Goal: Task Accomplishment & Management: Manage account settings

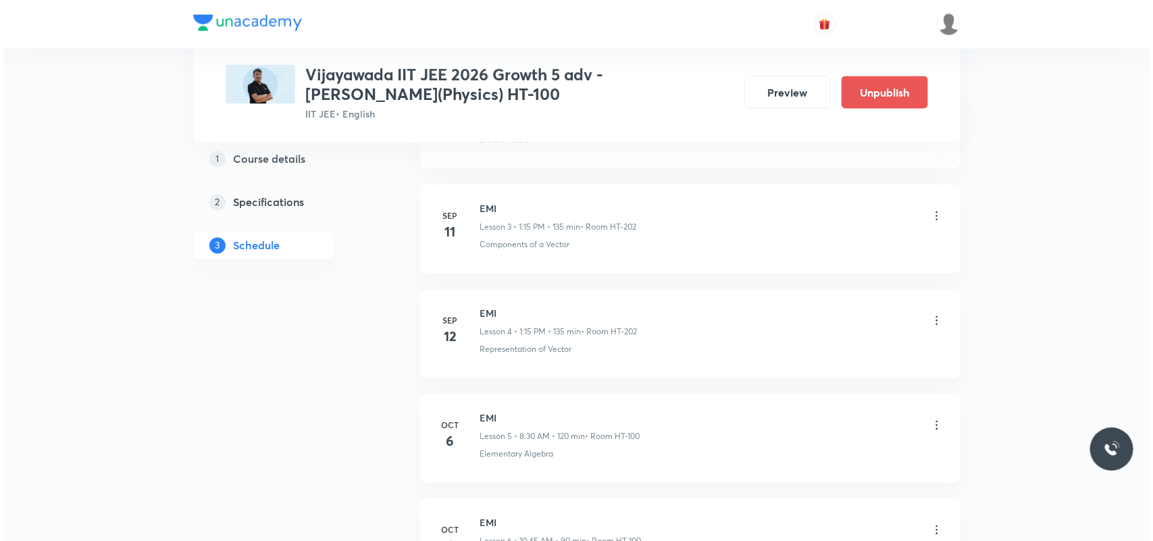
scroll to position [1190, 0]
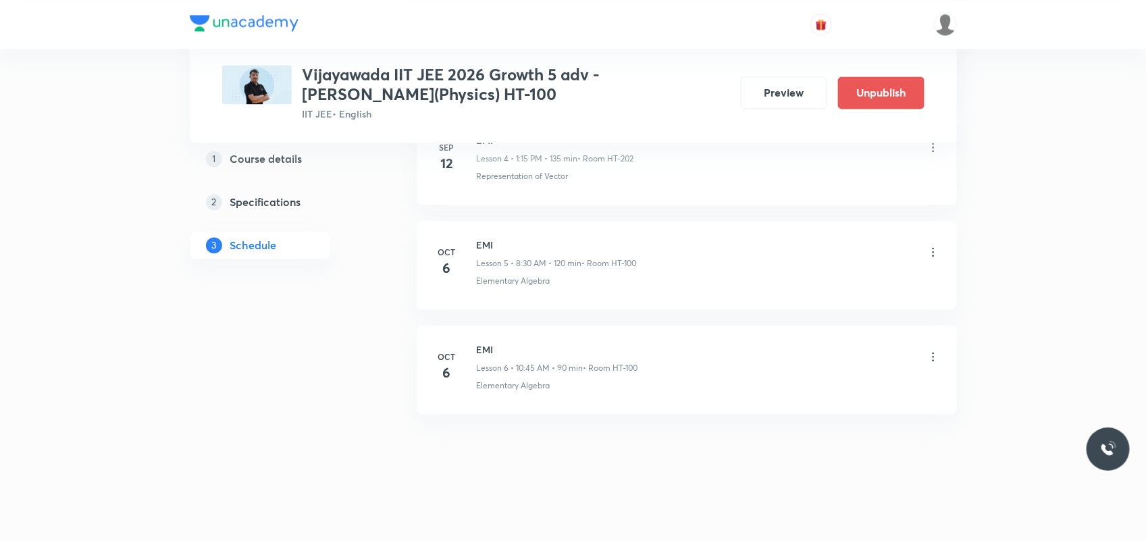
click at [930, 254] on icon at bounding box center [934, 252] width 14 height 14
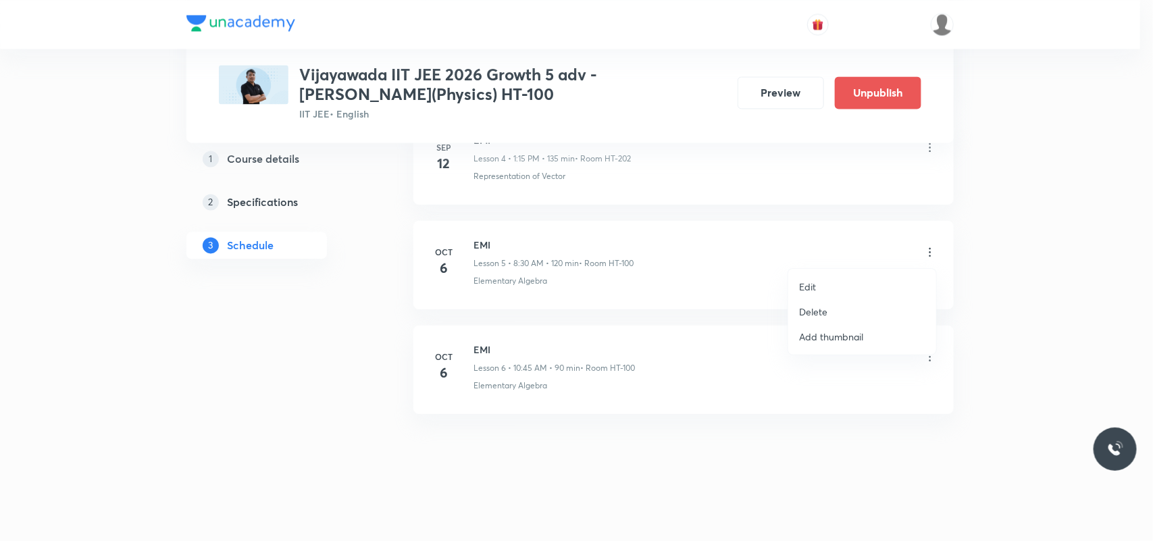
click at [816, 280] on li "Edit" at bounding box center [862, 286] width 148 height 25
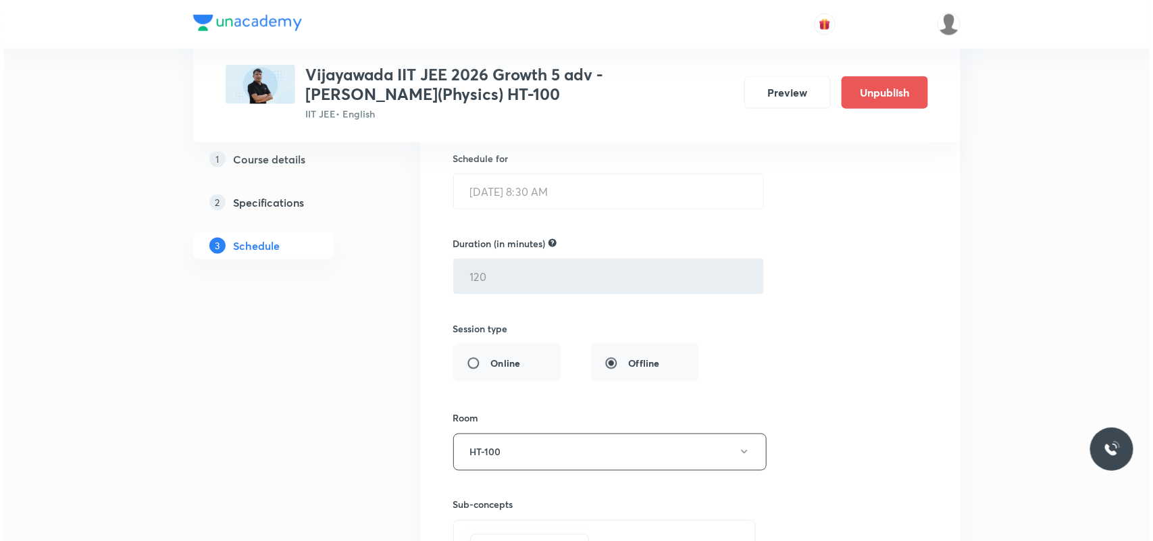
scroll to position [919, 0]
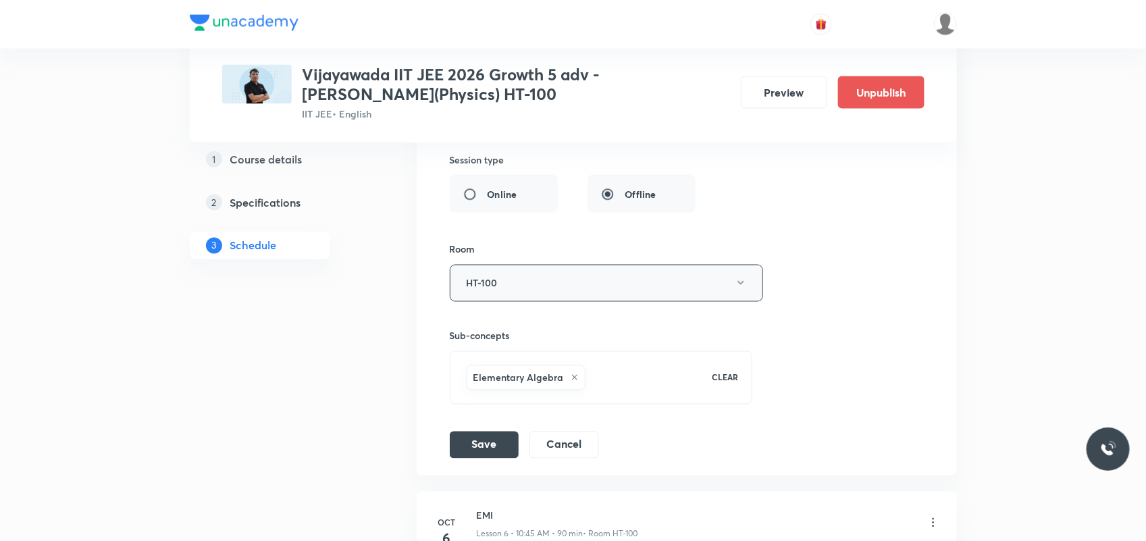
click at [527, 282] on button "HT-100" at bounding box center [606, 283] width 313 height 37
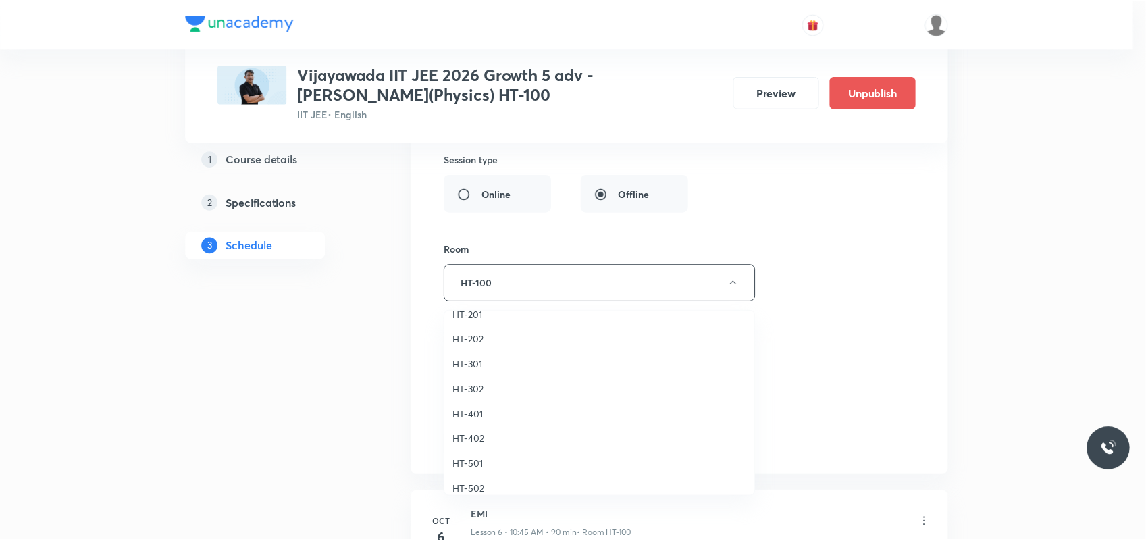
scroll to position [591, 0]
click at [483, 339] on span "HT-202" at bounding box center [603, 338] width 296 height 14
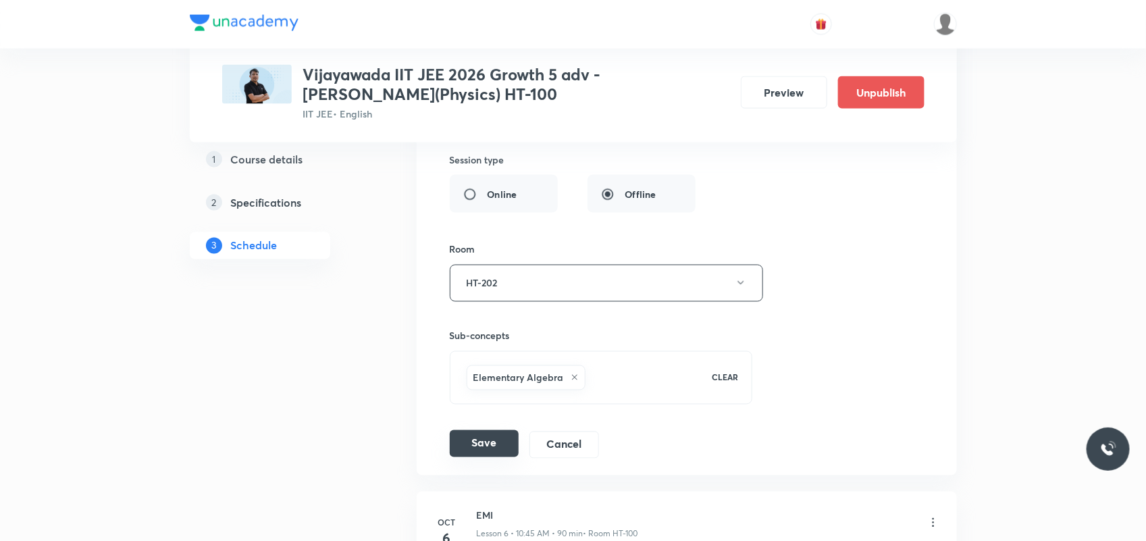
click at [490, 447] on button "Save" at bounding box center [484, 443] width 69 height 27
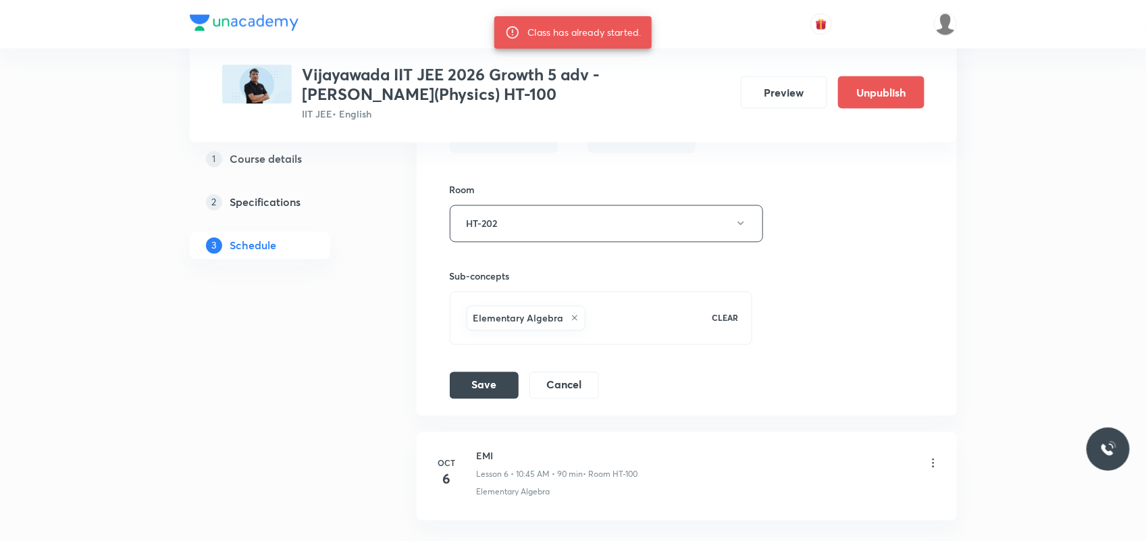
scroll to position [1098, 0]
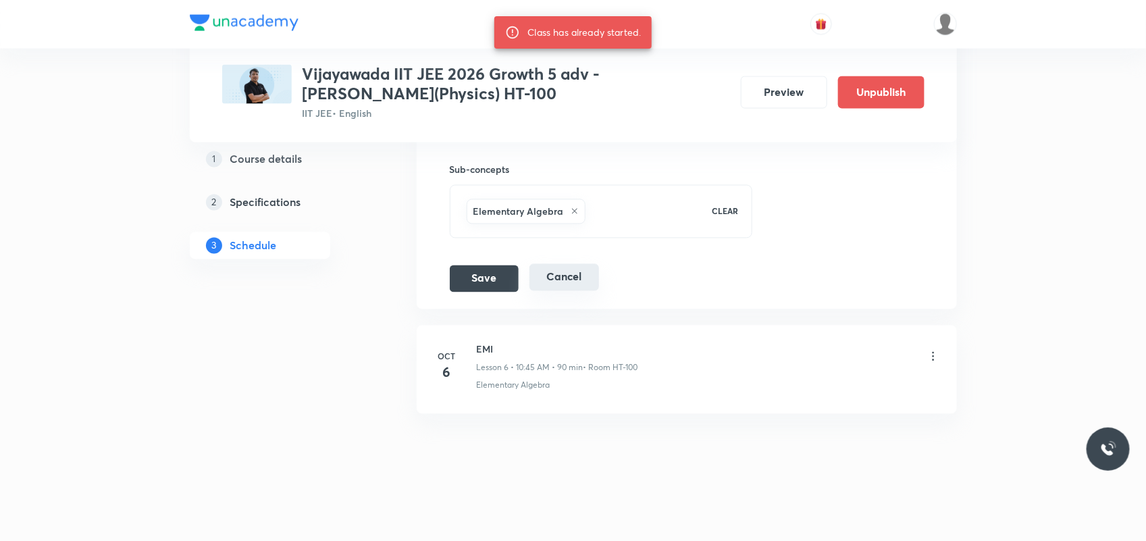
click at [545, 281] on button "Cancel" at bounding box center [565, 277] width 70 height 27
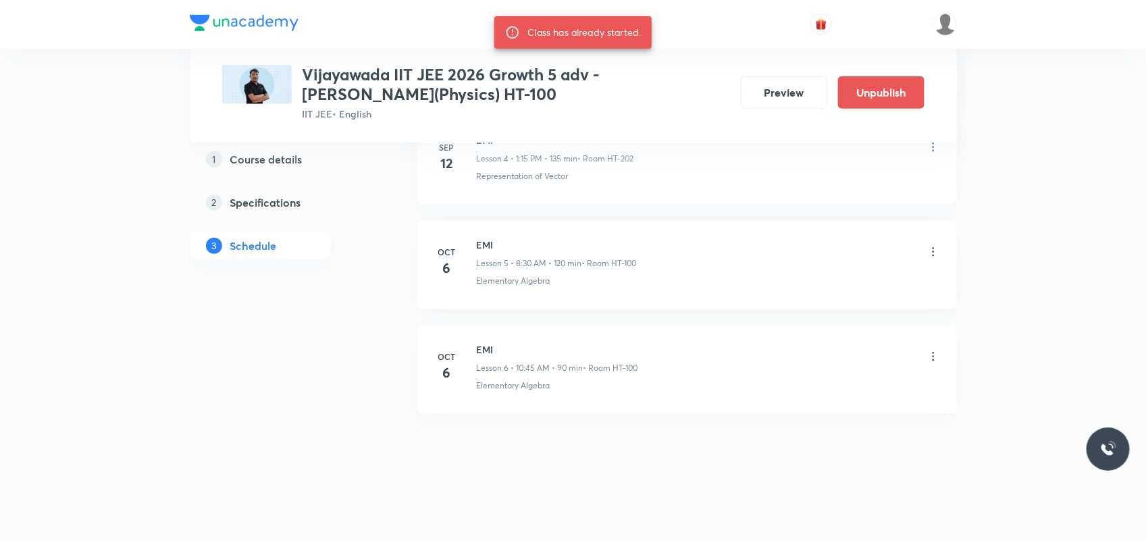
scroll to position [567, 0]
click at [927, 359] on icon at bounding box center [934, 357] width 14 height 14
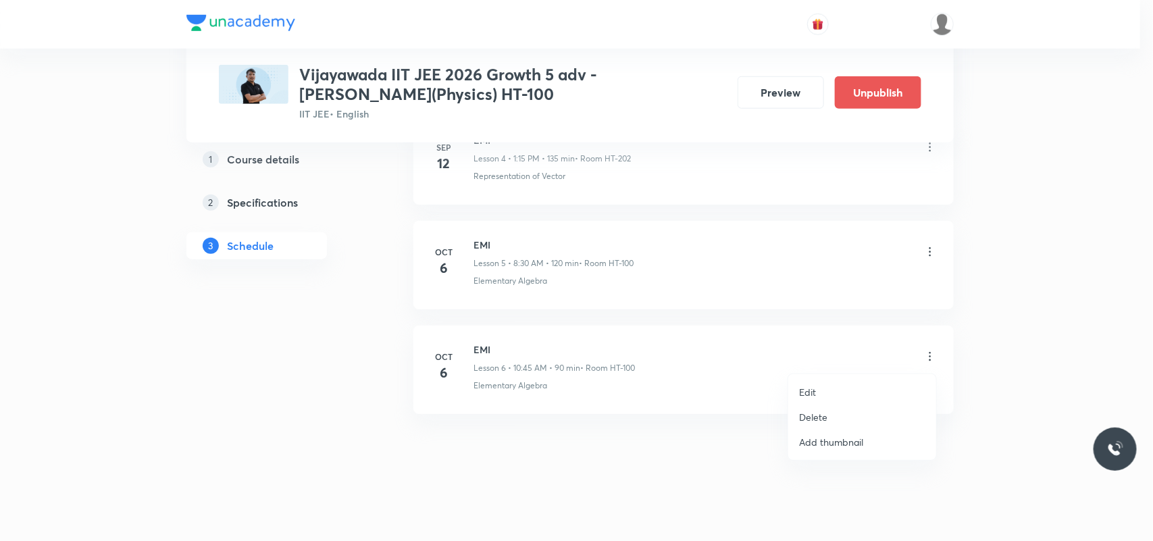
click at [818, 392] on li "Edit" at bounding box center [862, 392] width 148 height 25
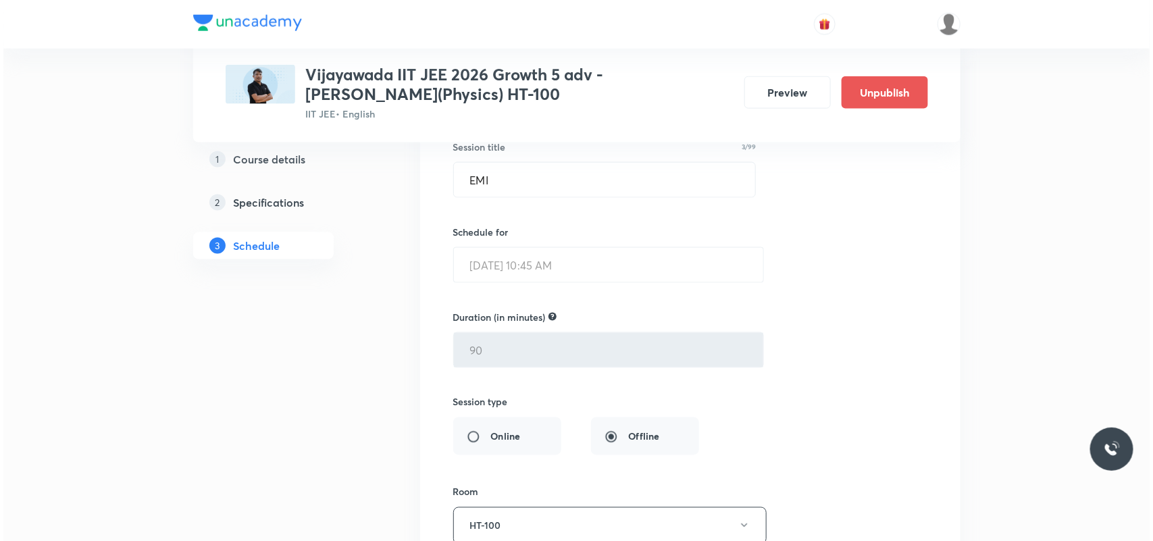
scroll to position [905, 0]
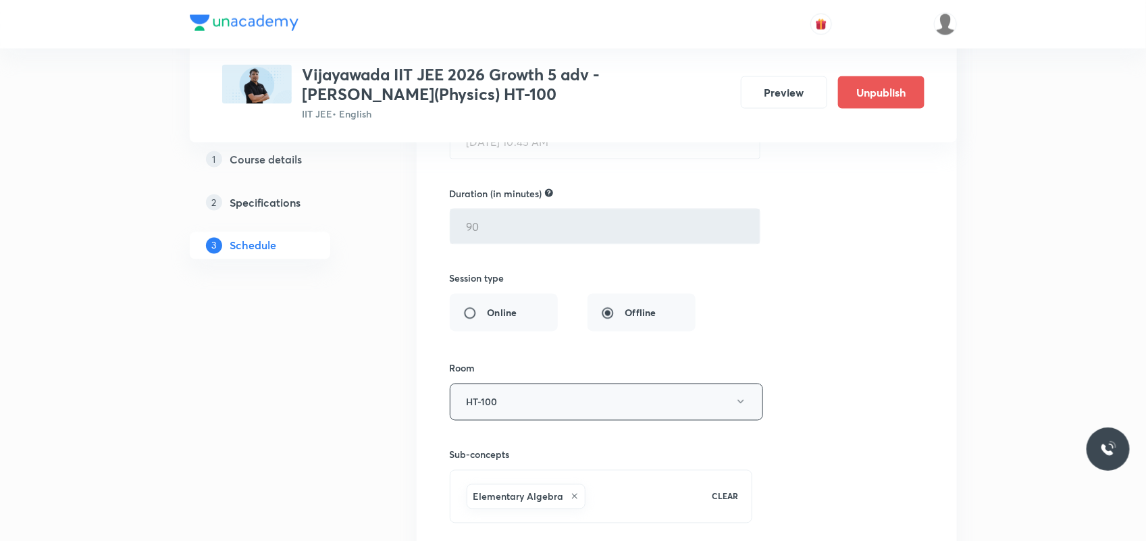
click at [520, 404] on button "HT-100" at bounding box center [606, 402] width 313 height 37
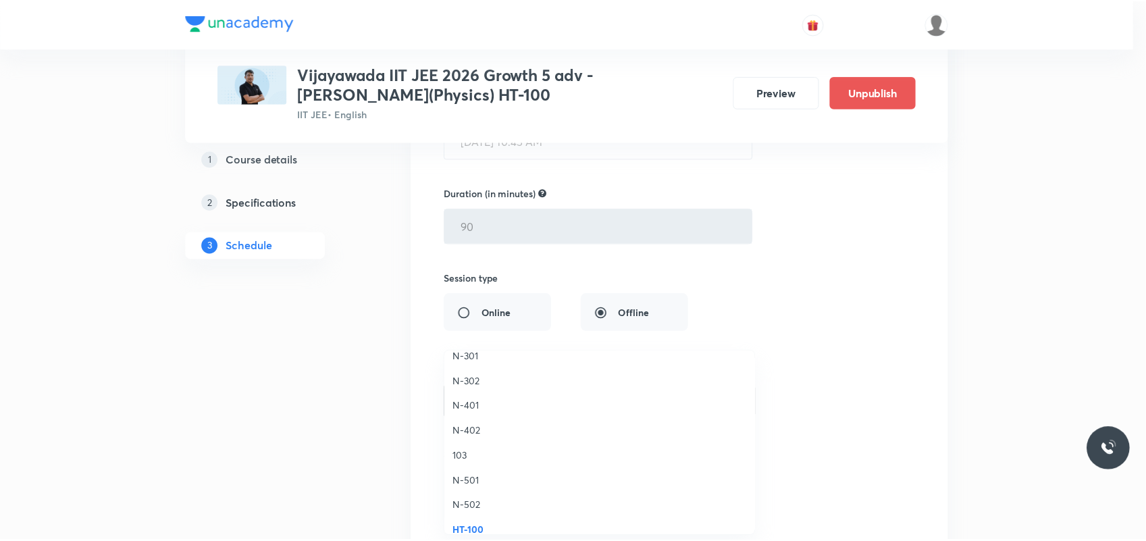
scroll to position [507, 0]
click at [473, 458] on span "HT-202" at bounding box center [603, 462] width 296 height 14
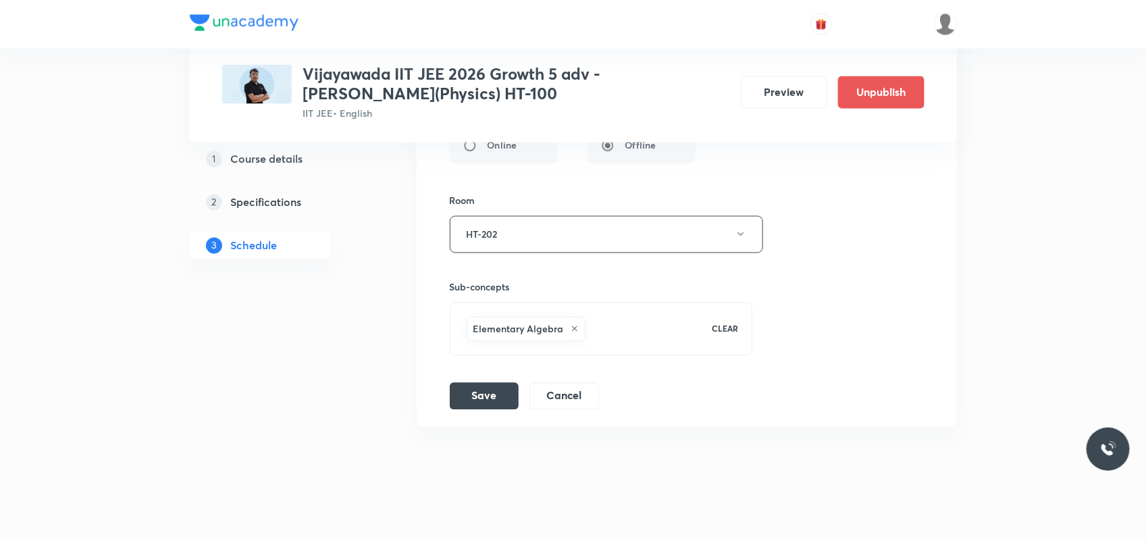
scroll to position [1088, 0]
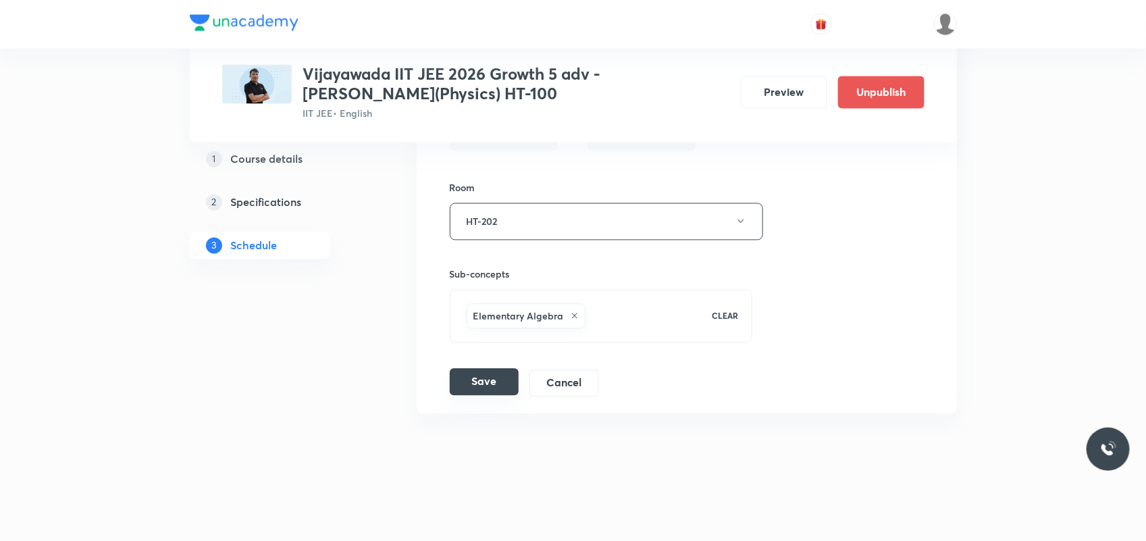
click at [490, 380] on button "Save" at bounding box center [484, 382] width 69 height 27
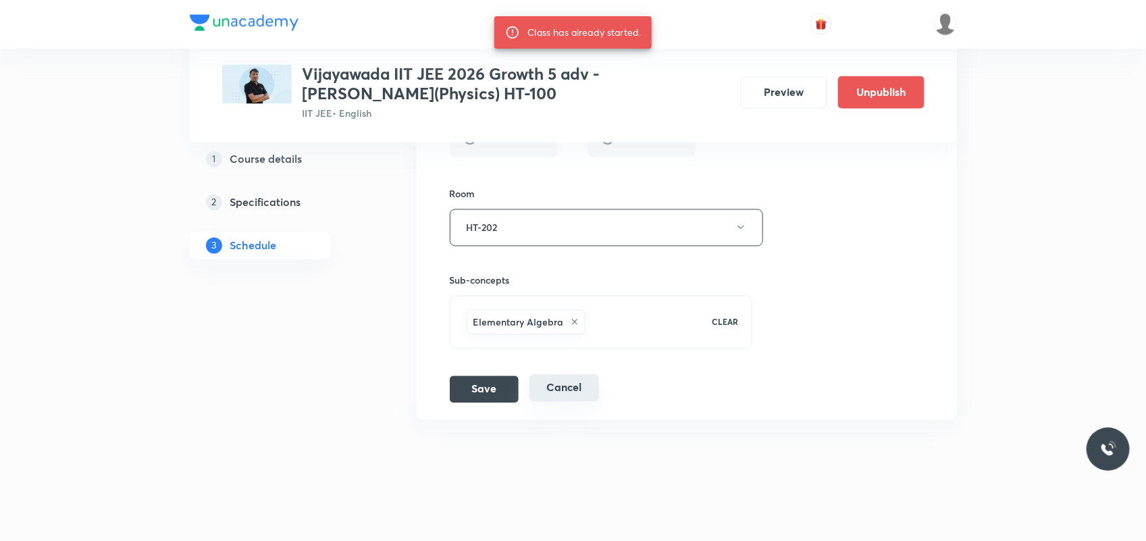
click at [563, 397] on button "Cancel" at bounding box center [565, 388] width 70 height 27
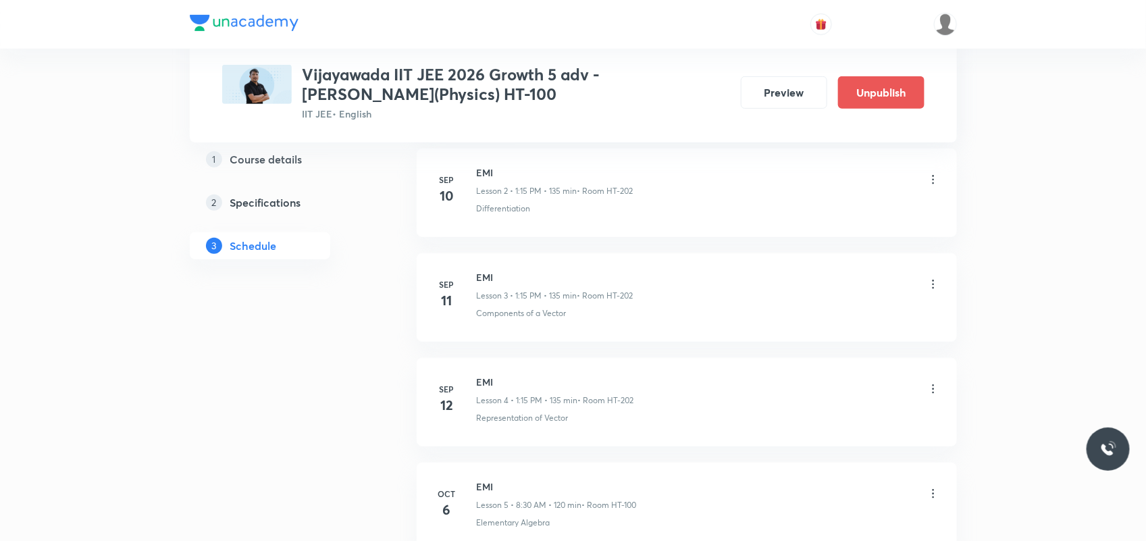
scroll to position [314, 0]
